Goal: Information Seeking & Learning: Learn about a topic

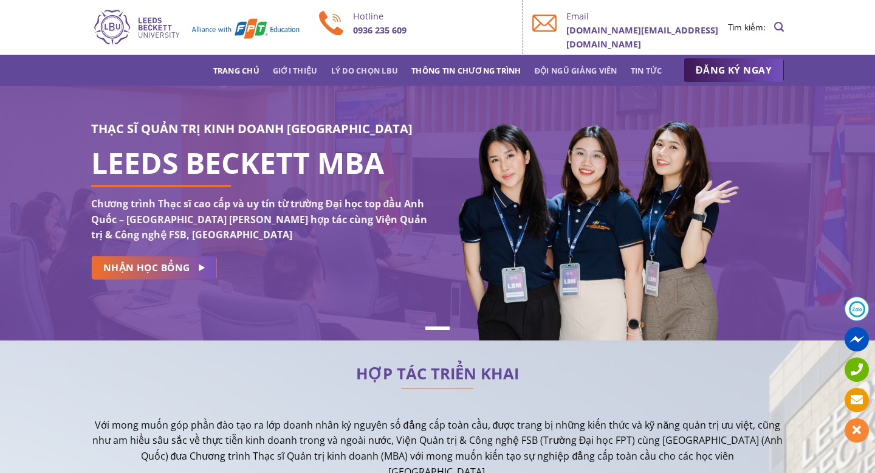
click at [481, 65] on link "Thông tin chương trình" at bounding box center [467, 71] width 110 height 22
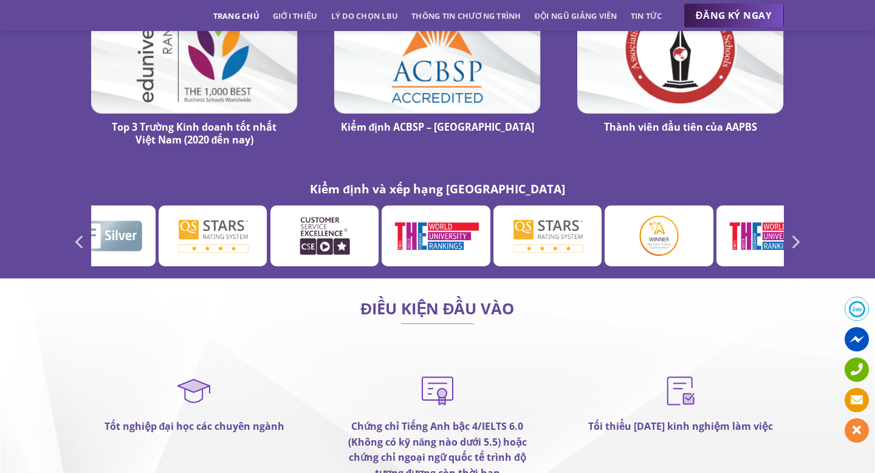
scroll to position [6821, 0]
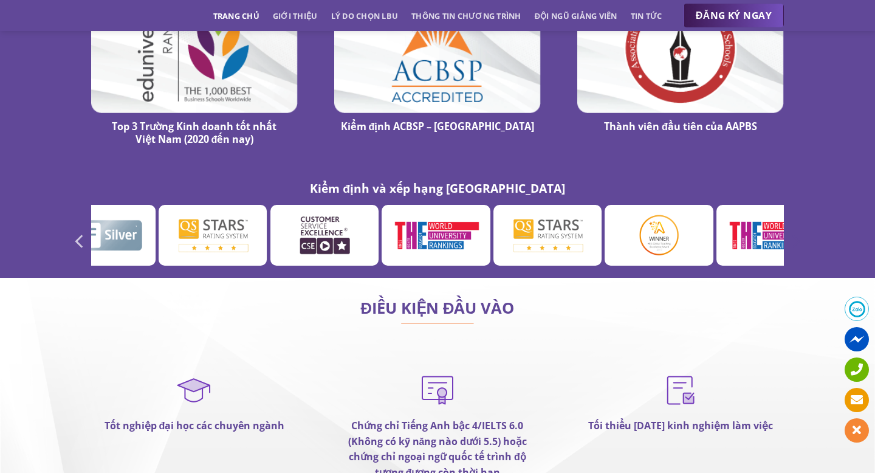
click at [799, 230] on icon "Next" at bounding box center [795, 241] width 22 height 22
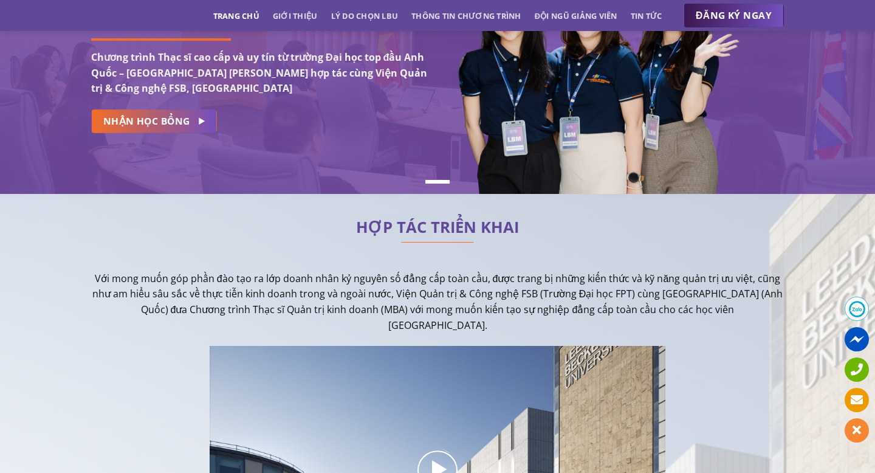
scroll to position [0, 0]
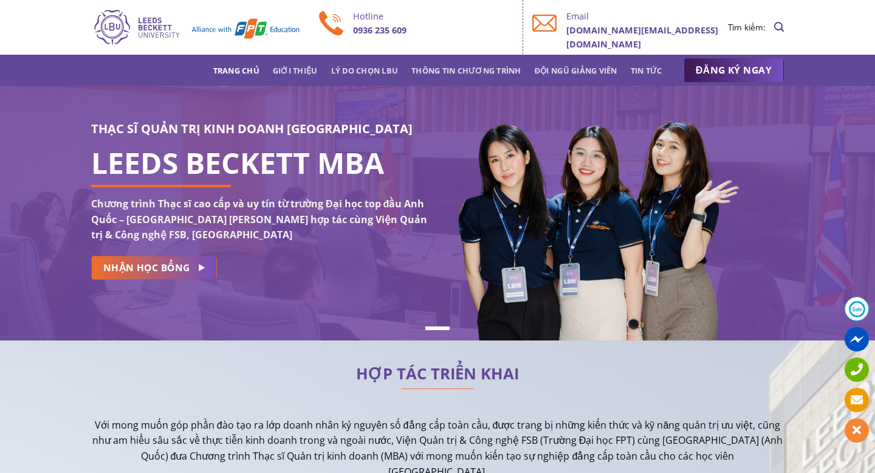
click at [246, 70] on link "Trang chủ" at bounding box center [236, 71] width 46 height 22
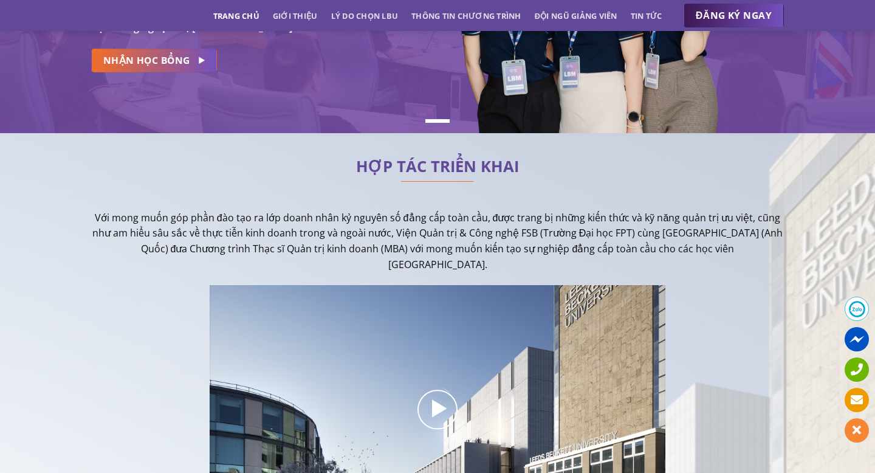
scroll to position [281, 0]
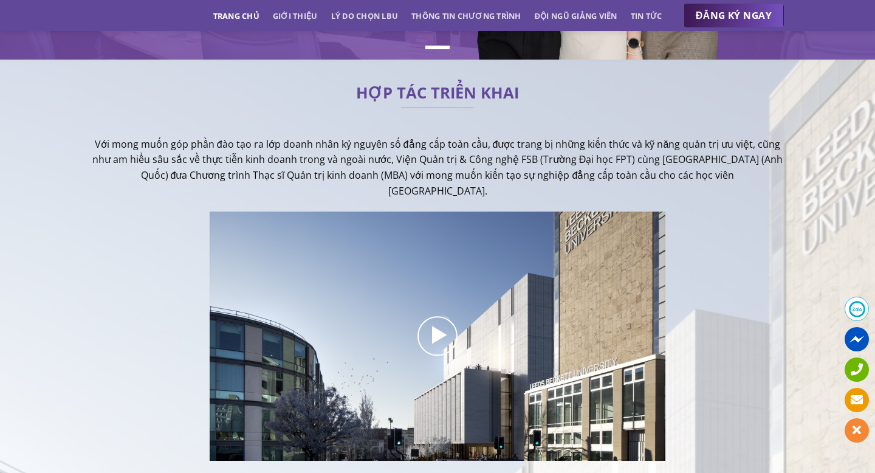
drag, startPoint x: 97, startPoint y: 143, endPoint x: 551, endPoint y: 188, distance: 455.8
click at [551, 188] on p "Với mong muốn góp phần đào tạo ra lớp doanh nhân kỷ nguyên số đẳng cấp toàn cầu…" at bounding box center [437, 168] width 693 height 62
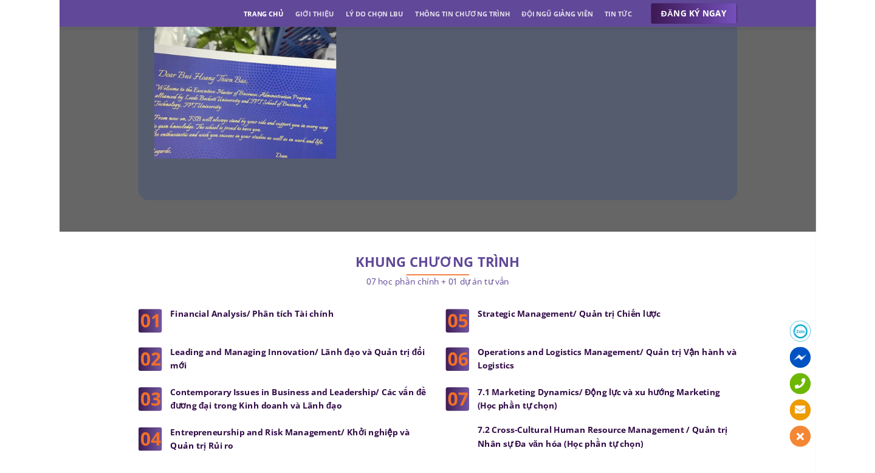
scroll to position [3232, 0]
